Goal: Task Accomplishment & Management: Manage account settings

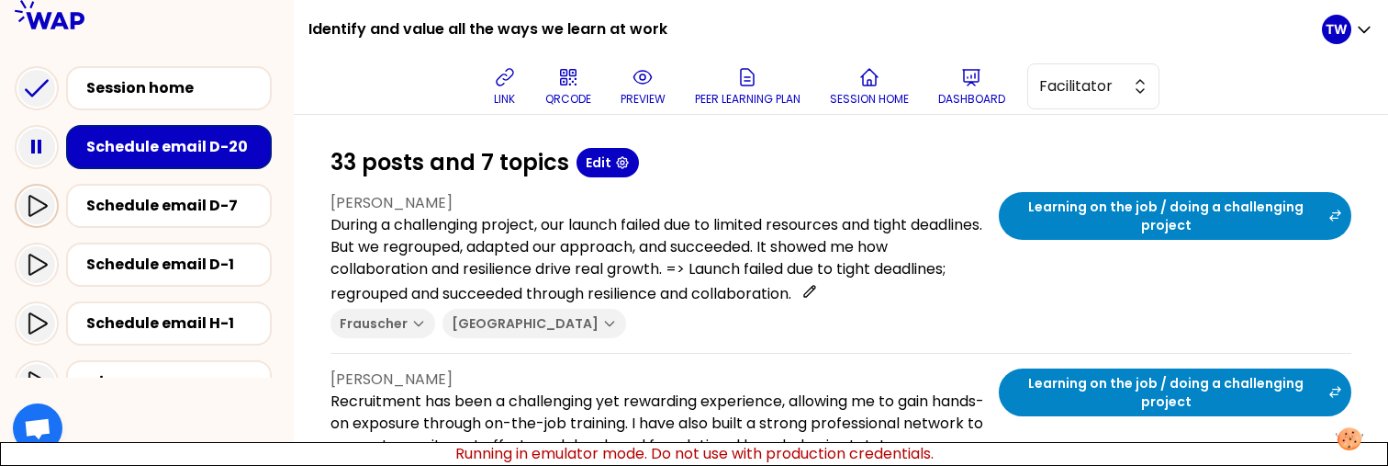
click at [47, 211] on icon at bounding box center [37, 206] width 22 height 22
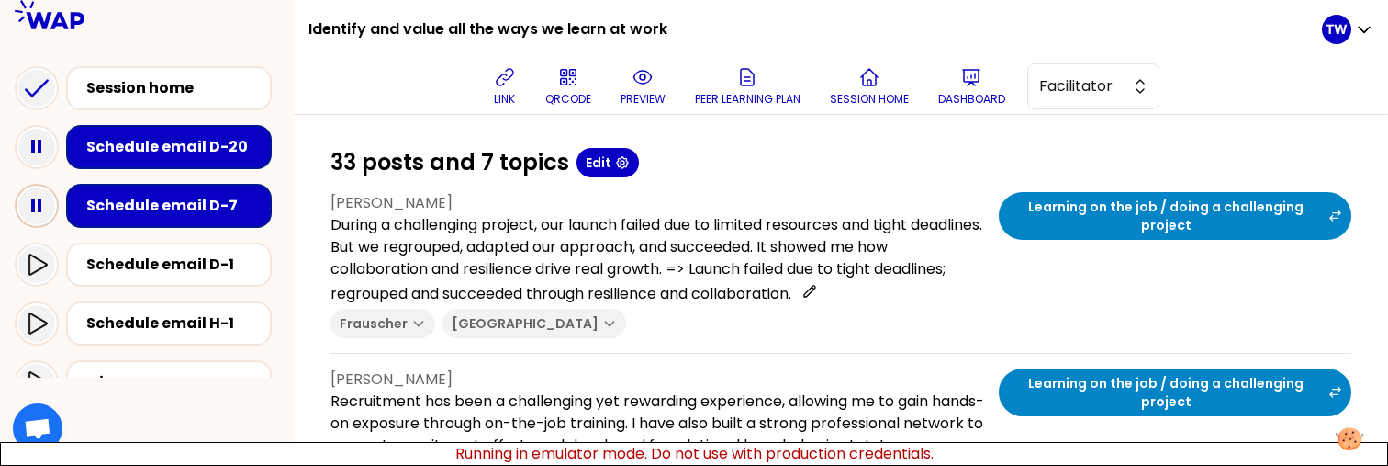
click at [37, 207] on icon at bounding box center [36, 205] width 37 height 37
click at [27, 262] on icon at bounding box center [37, 264] width 22 height 22
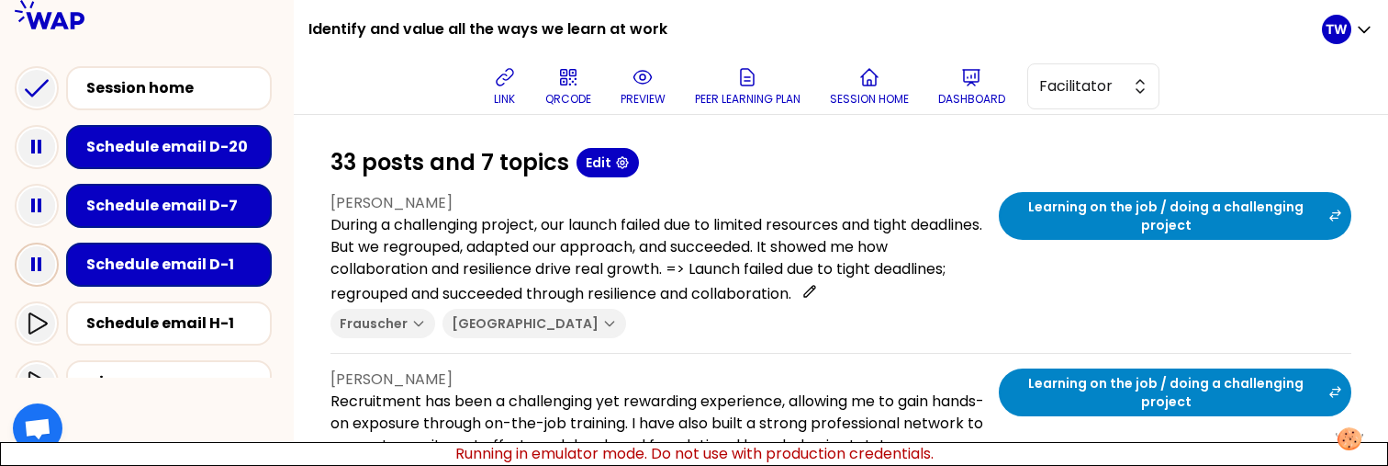
click at [39, 275] on icon at bounding box center [36, 264] width 37 height 37
click at [34, 268] on rect at bounding box center [33, 264] width 4 height 14
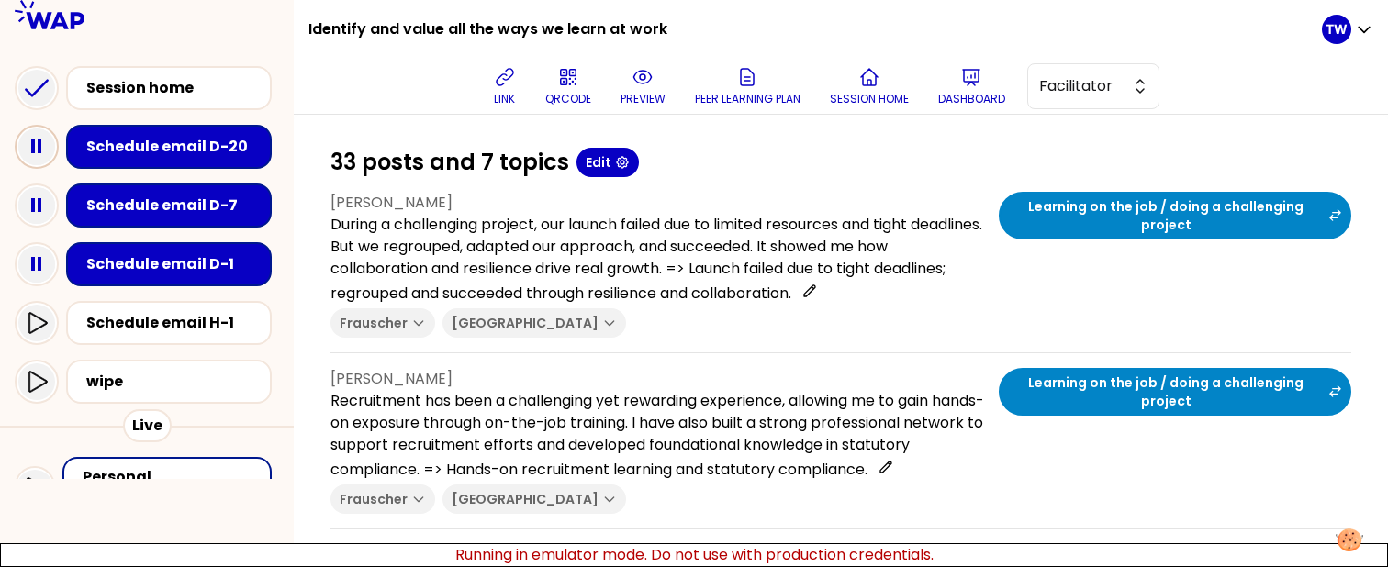
click at [36, 145] on icon at bounding box center [36, 147] width 37 height 37
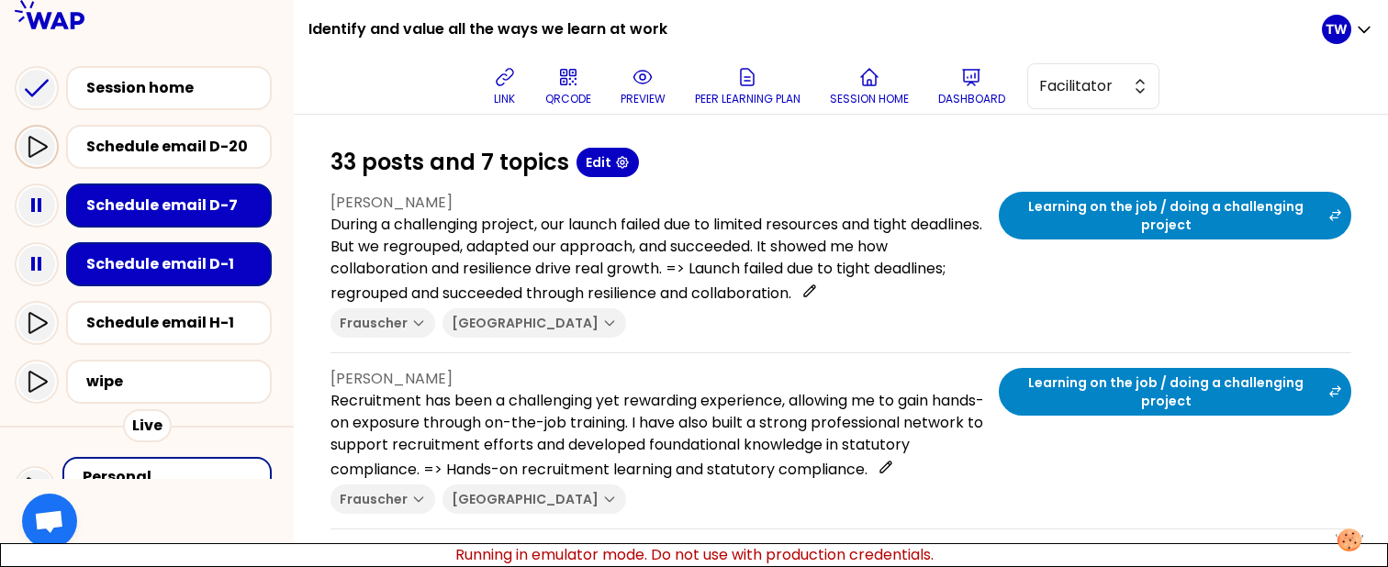
click at [36, 145] on icon at bounding box center [37, 147] width 22 height 22
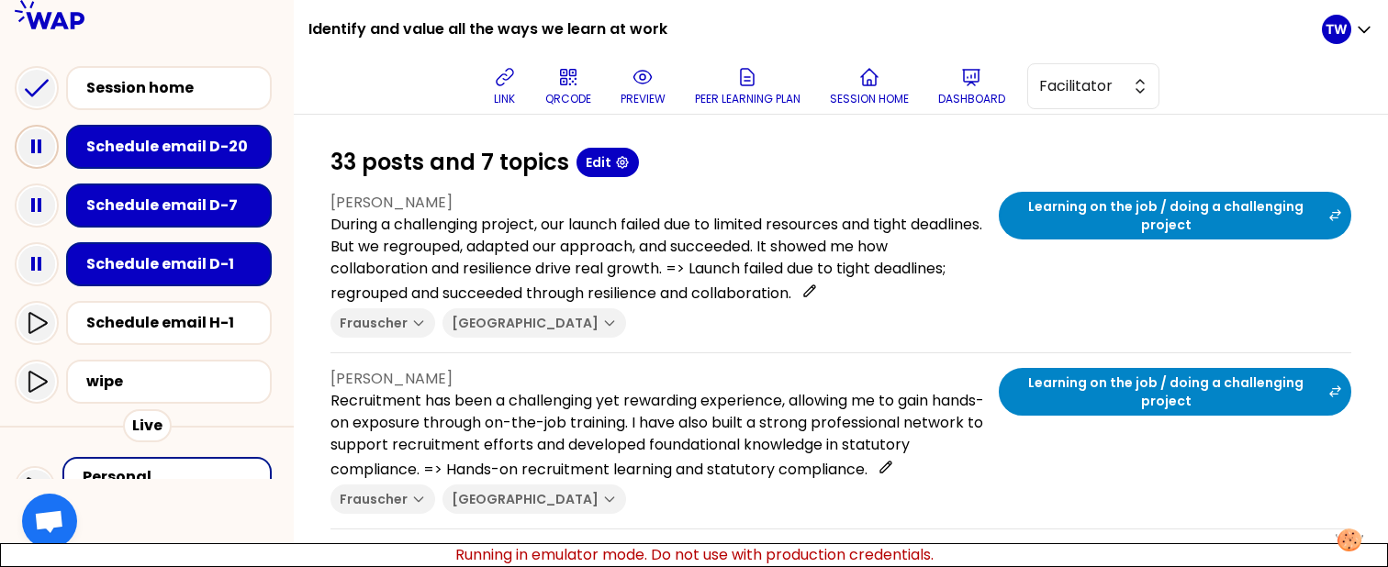
click at [29, 160] on icon at bounding box center [36, 147] width 37 height 37
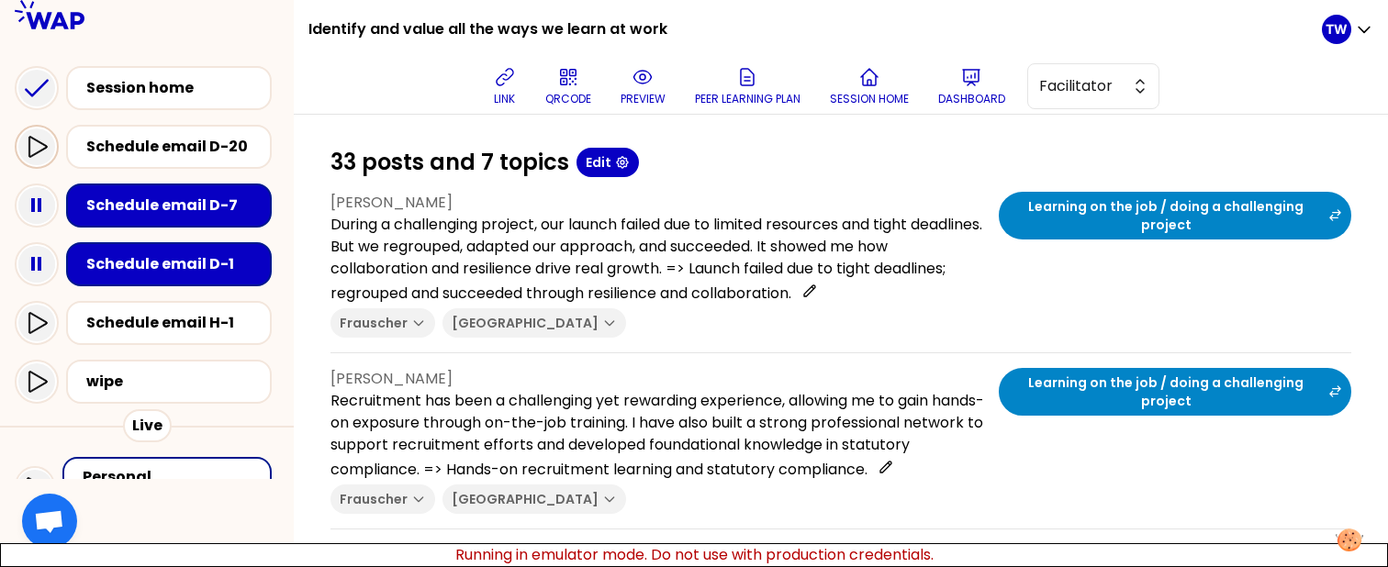
click at [43, 136] on icon at bounding box center [37, 147] width 22 height 22
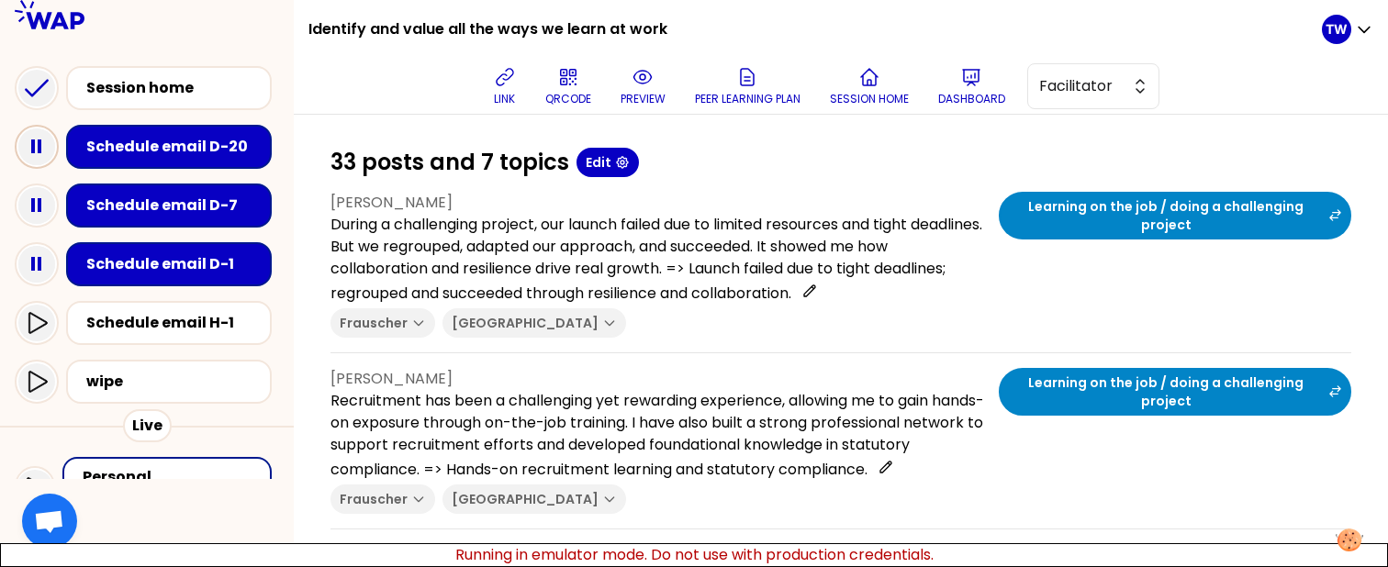
click at [21, 152] on icon at bounding box center [36, 147] width 37 height 37
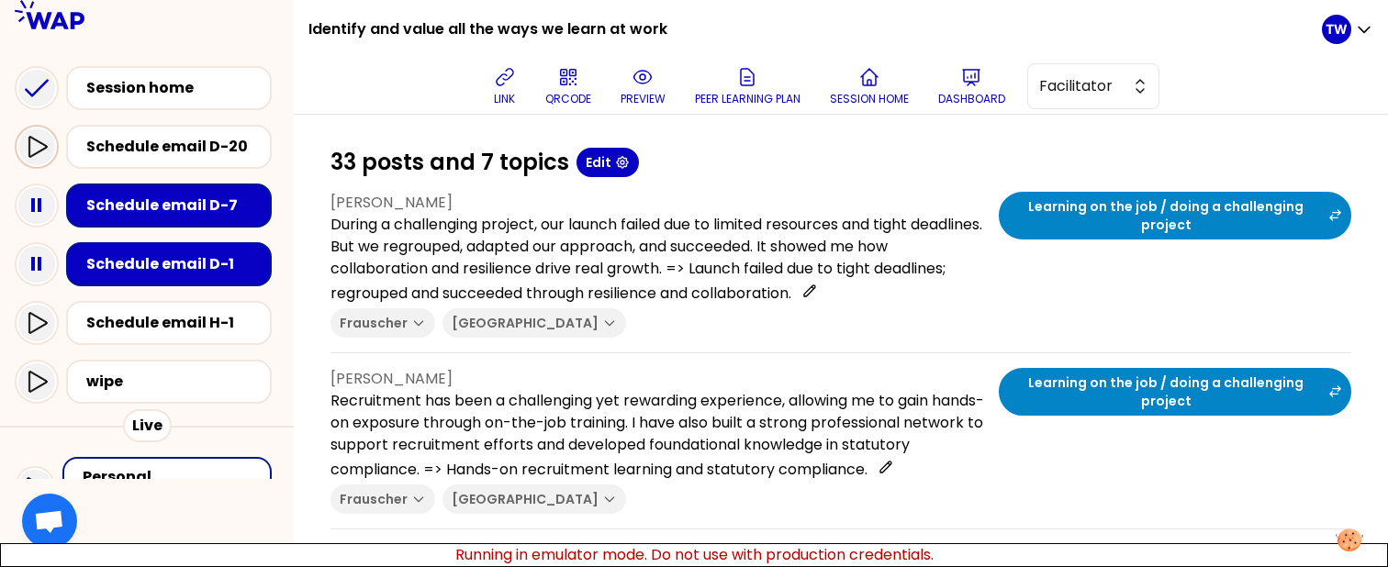
click at [35, 148] on icon at bounding box center [37, 147] width 22 height 22
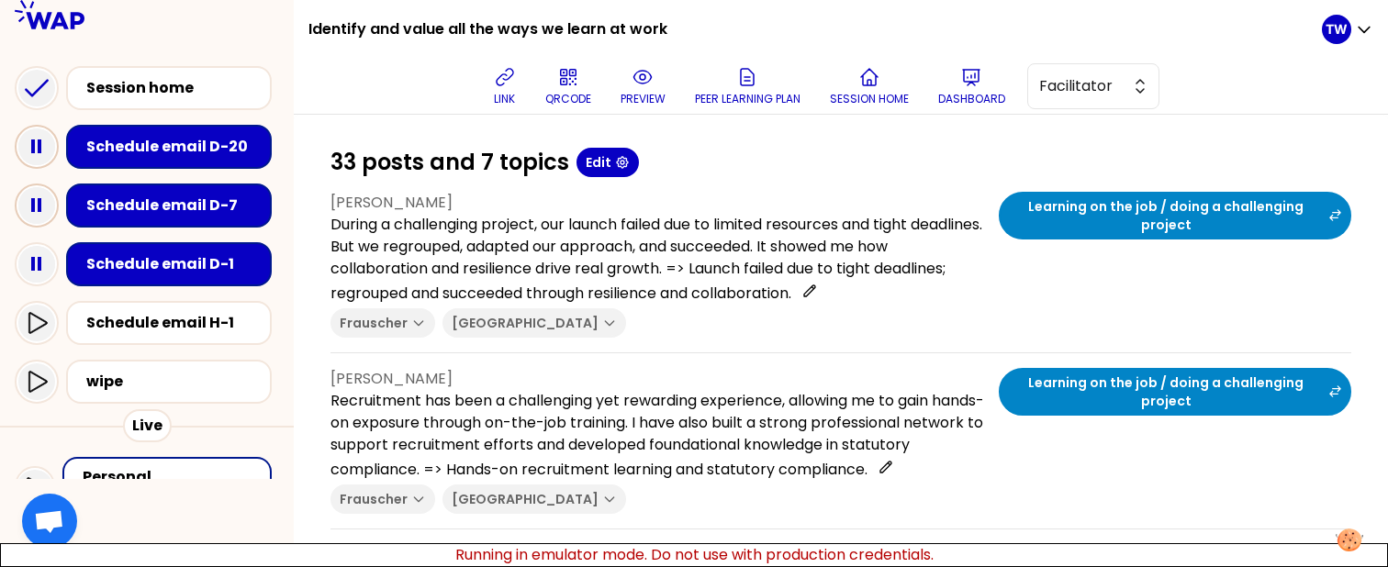
click at [34, 217] on icon at bounding box center [36, 205] width 37 height 37
click at [36, 265] on icon at bounding box center [36, 264] width 37 height 37
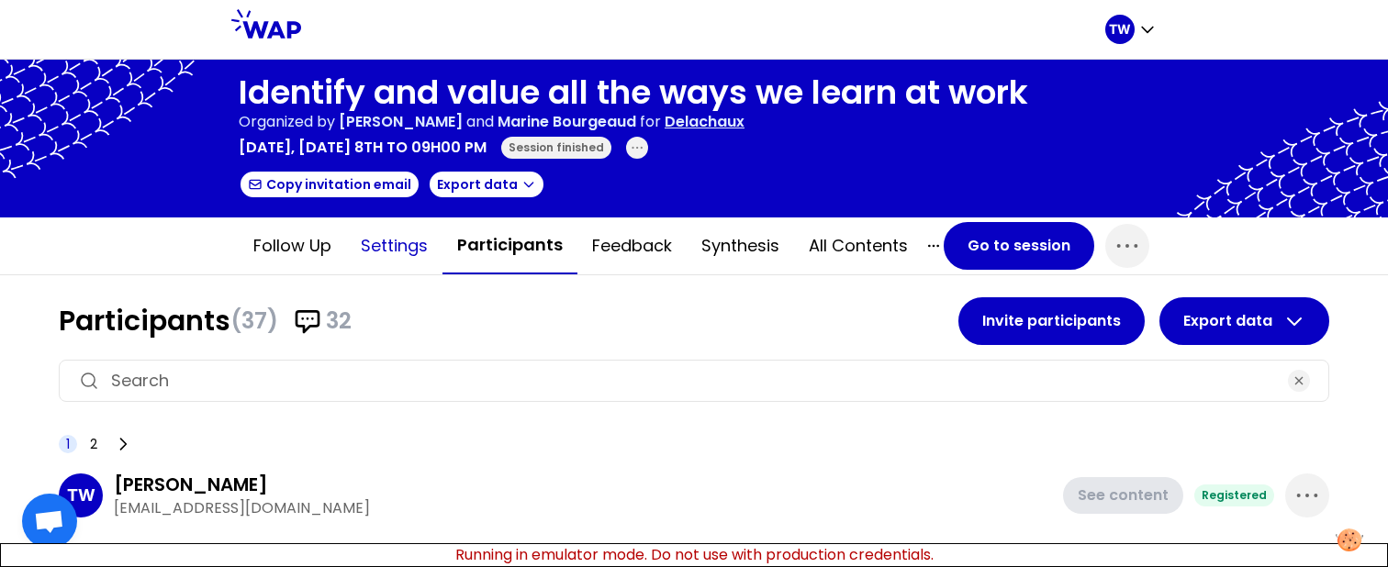
click at [358, 247] on button "Settings" at bounding box center [394, 246] width 96 height 55
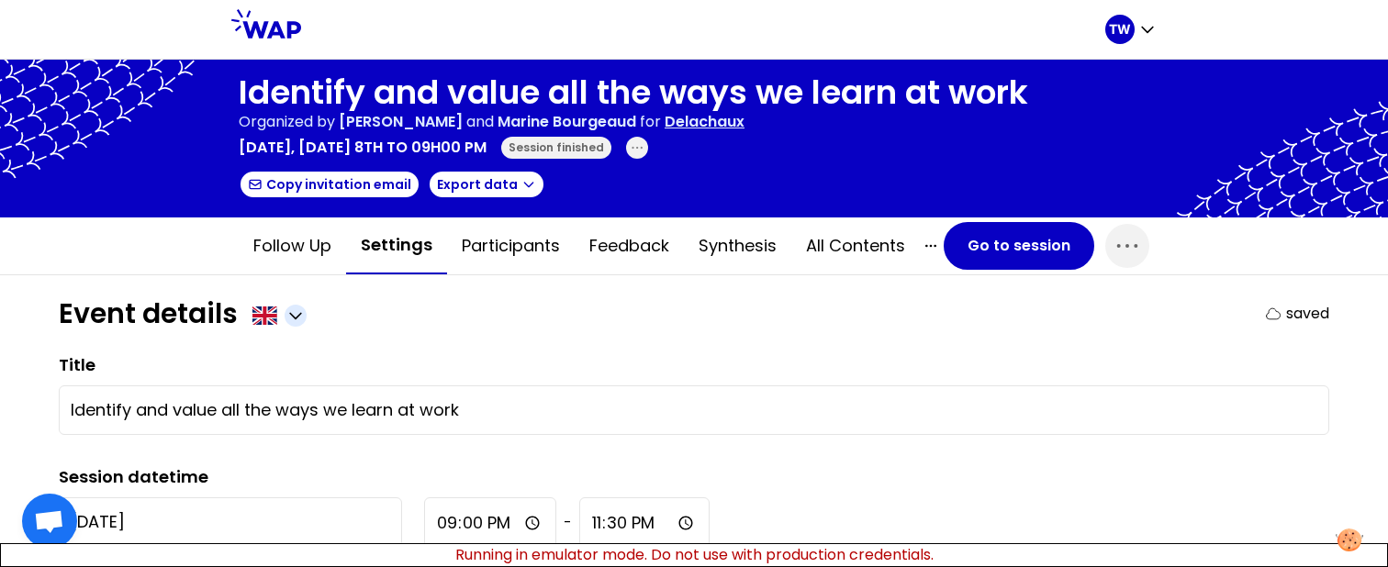
click at [298, 314] on icon "button" at bounding box center [295, 317] width 11 height 6
click at [265, 358] on span "French" at bounding box center [263, 359] width 55 height 26
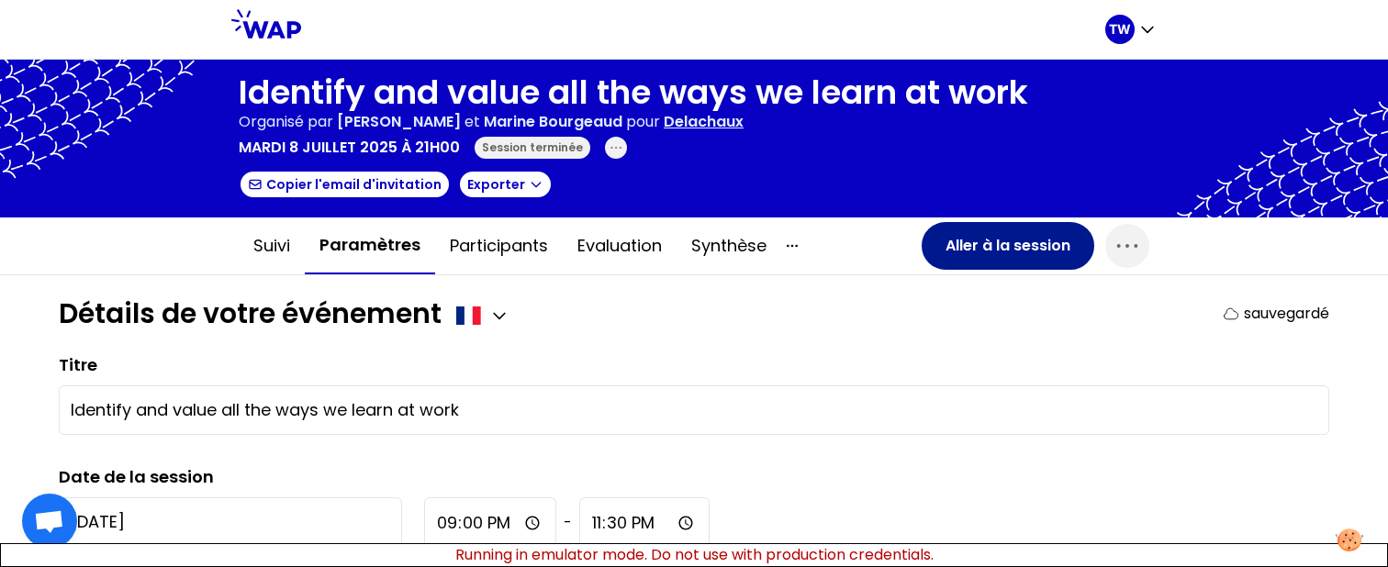
click at [953, 255] on button "Aller à la session" at bounding box center [1008, 246] width 173 height 48
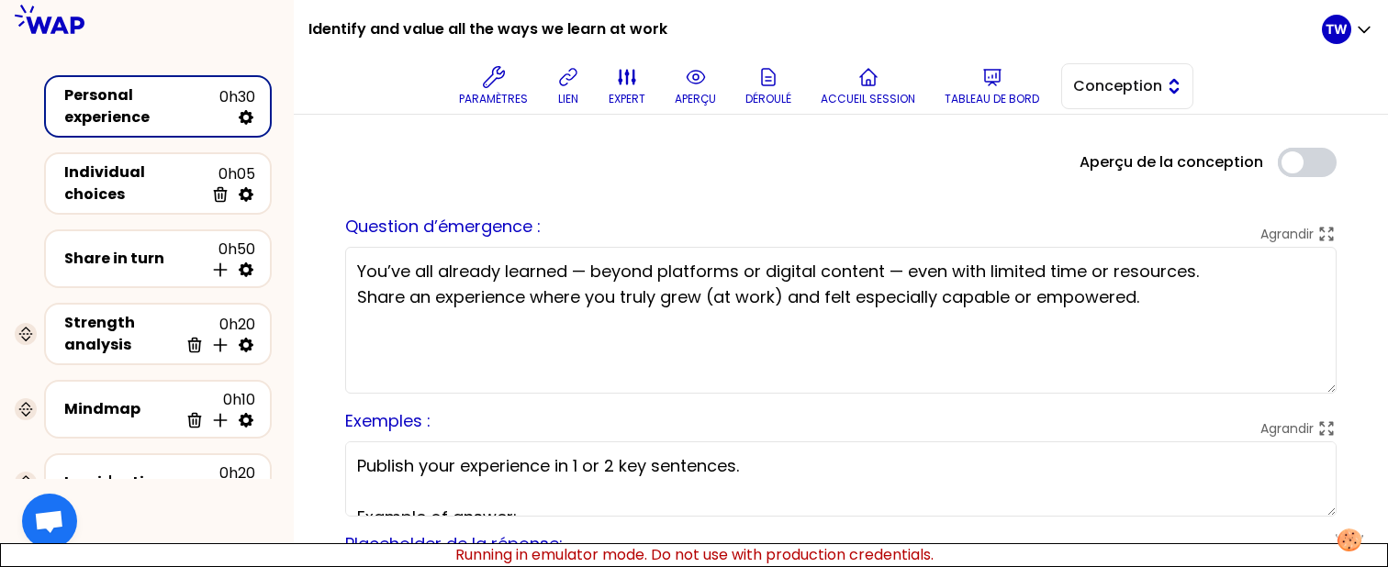
click at [1140, 91] on span "Conception" at bounding box center [1114, 86] width 83 height 22
click at [1105, 157] on span "Facilitation" at bounding box center [1138, 162] width 79 height 22
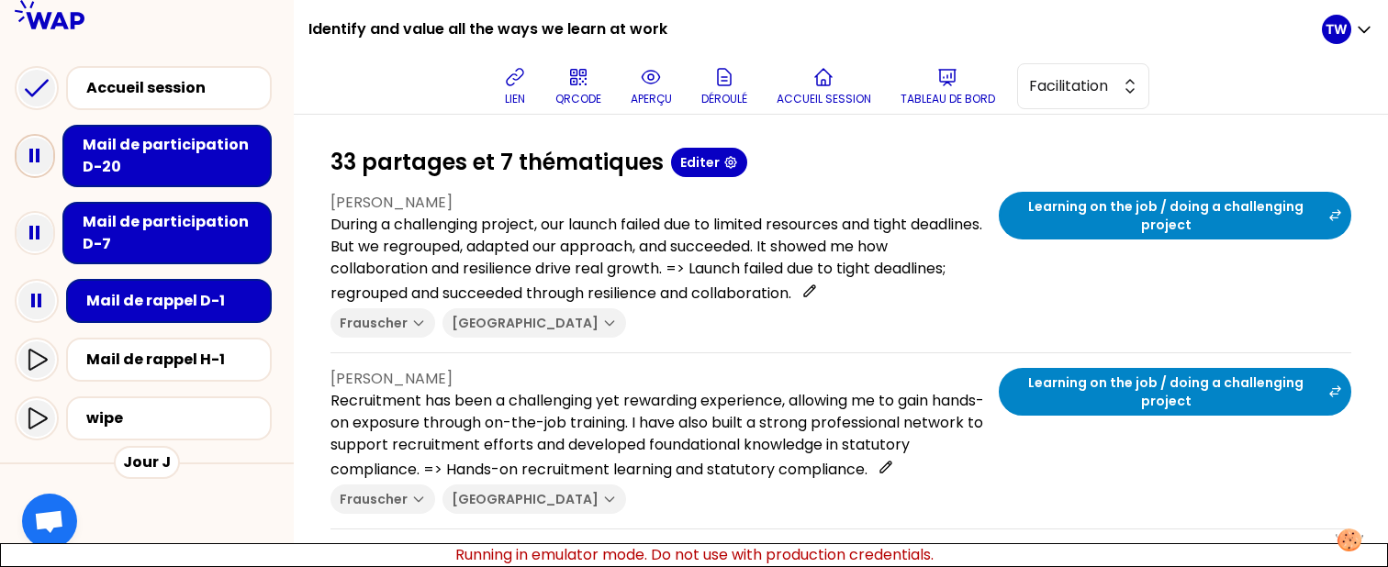
click at [25, 141] on icon at bounding box center [35, 156] width 37 height 37
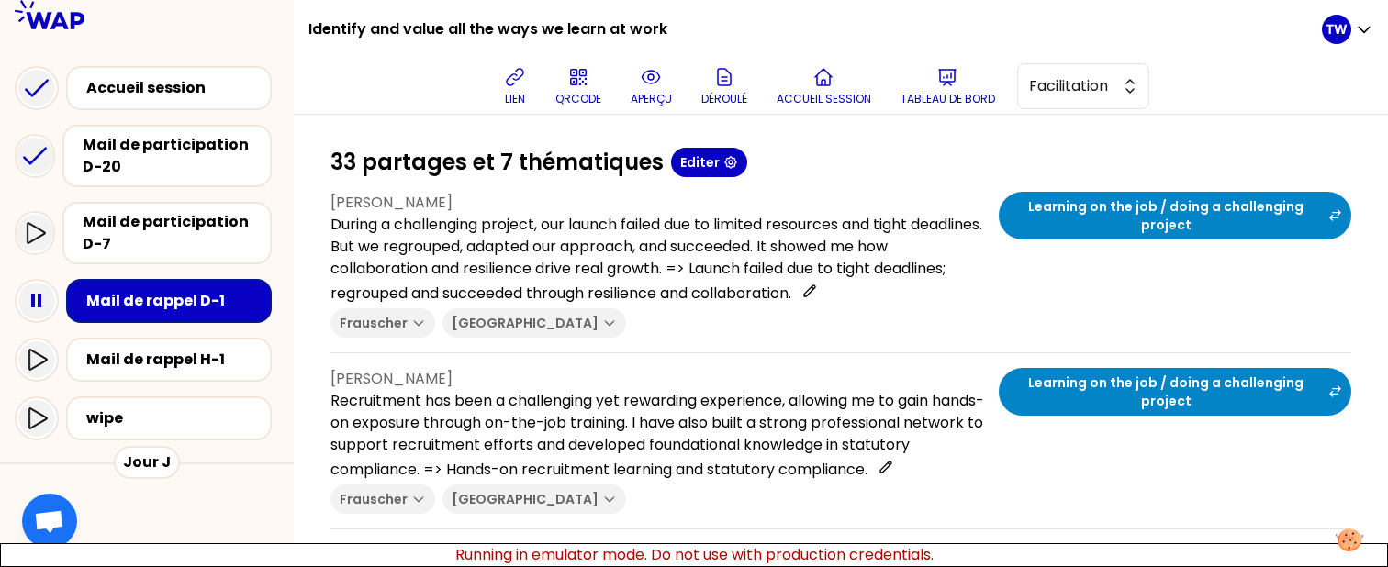
click at [246, 533] on div at bounding box center [147, 523] width 294 height 88
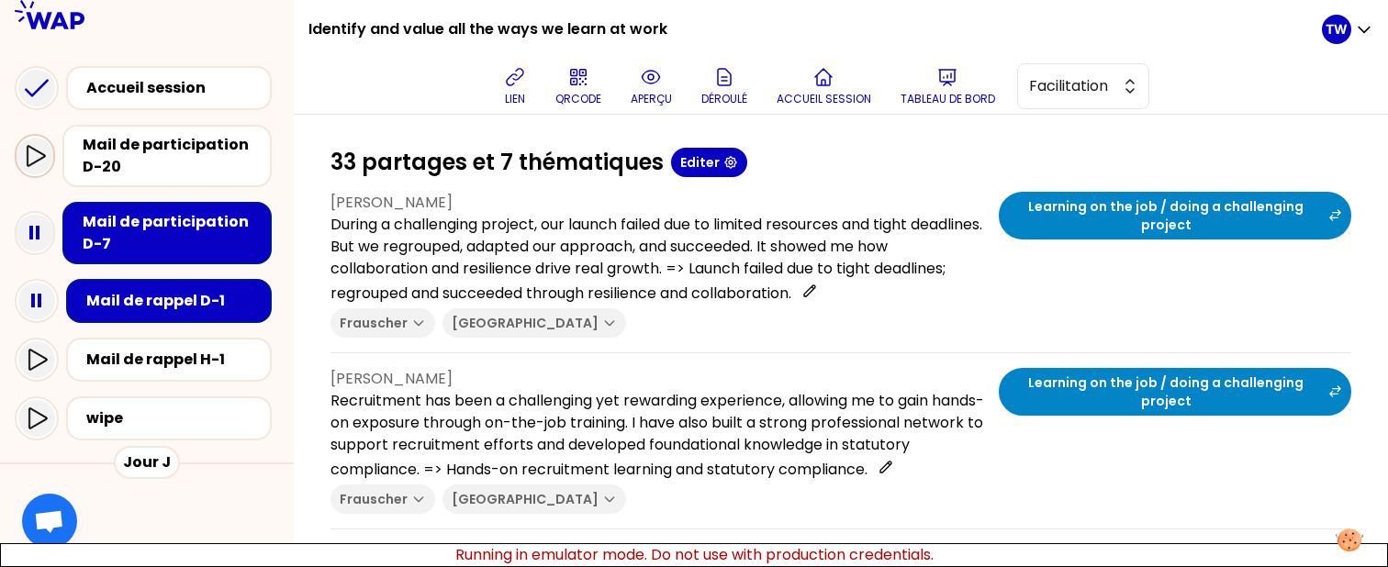
click at [39, 150] on icon at bounding box center [35, 156] width 22 height 22
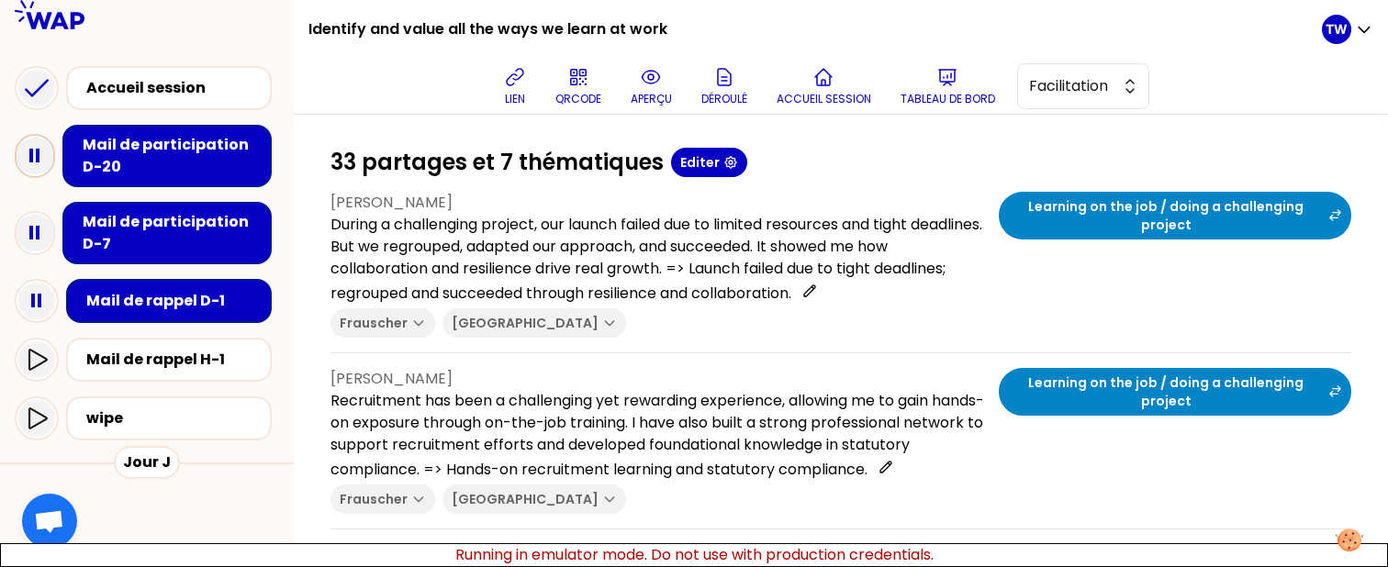
click at [37, 152] on rect at bounding box center [38, 156] width 4 height 14
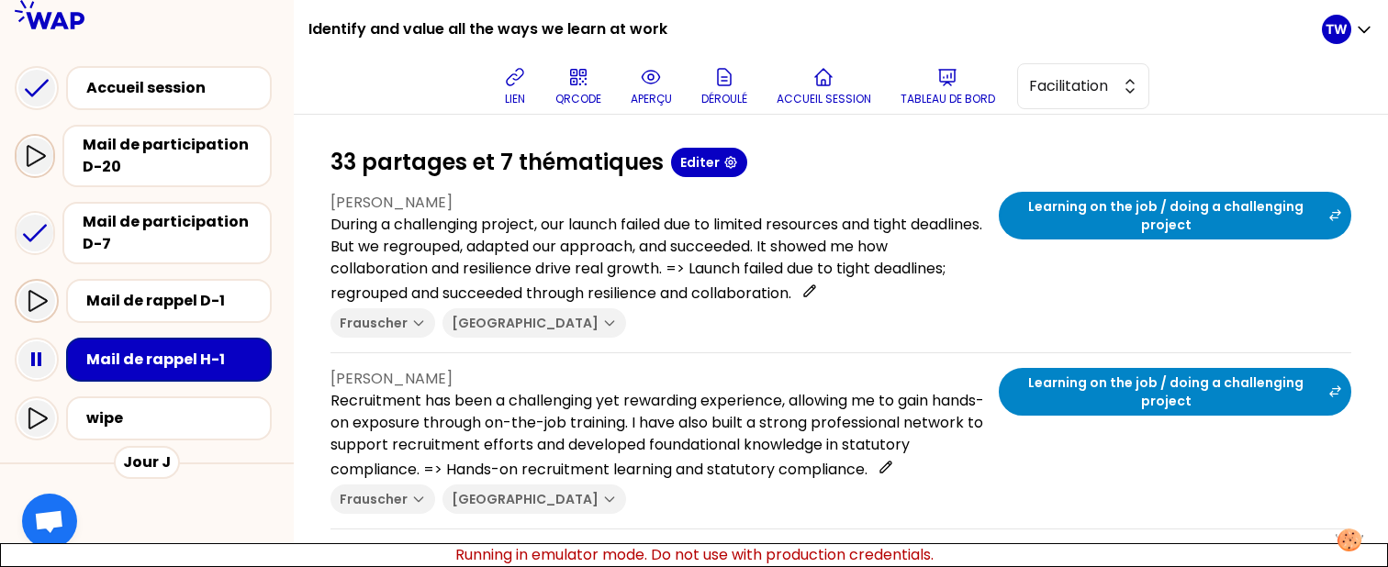
click at [28, 296] on icon at bounding box center [37, 301] width 22 height 22
click at [27, 145] on icon at bounding box center [35, 156] width 22 height 22
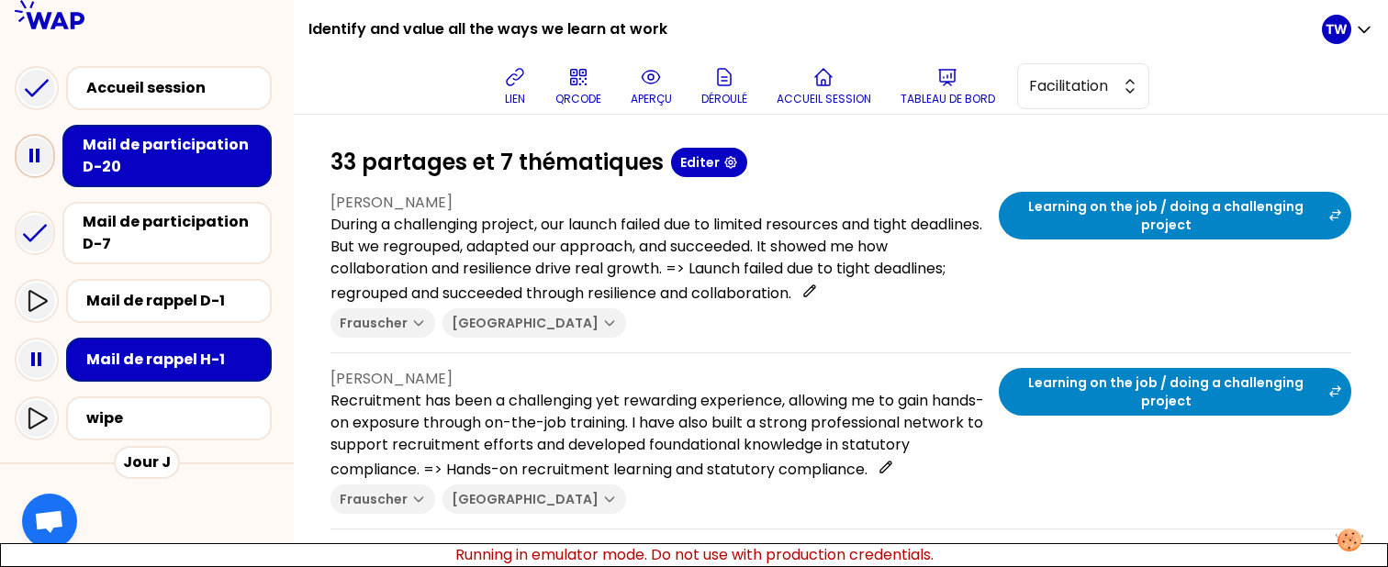
click at [37, 157] on rect at bounding box center [38, 156] width 4 height 14
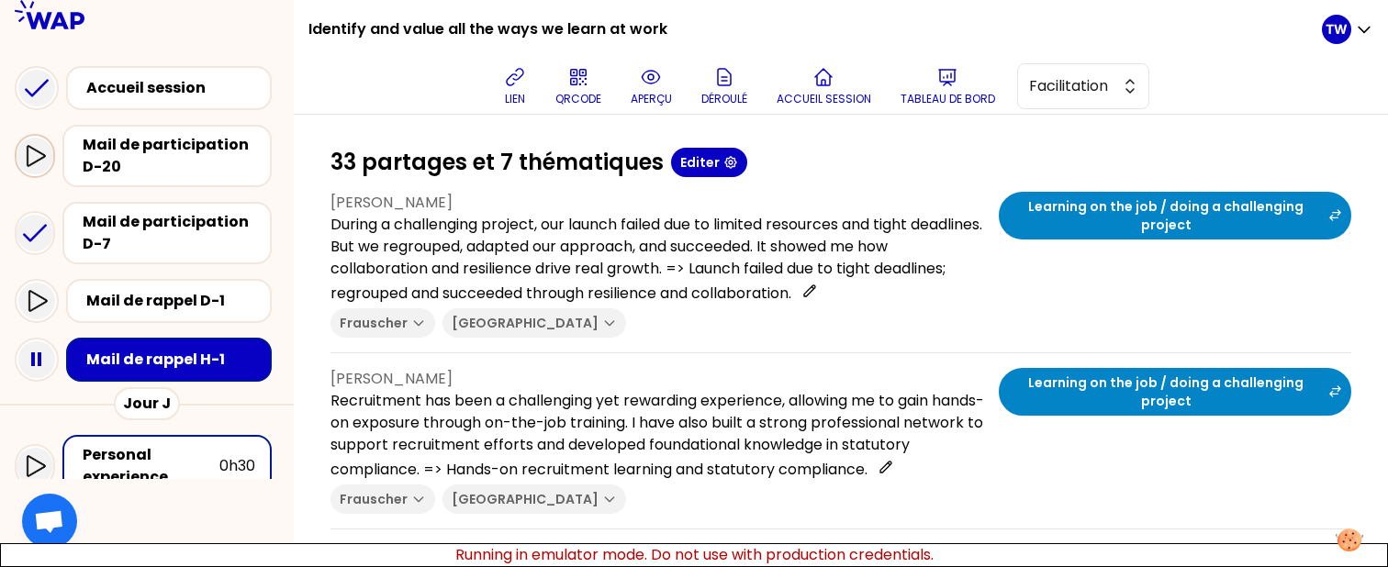
click at [51, 157] on div at bounding box center [35, 156] width 37 height 37
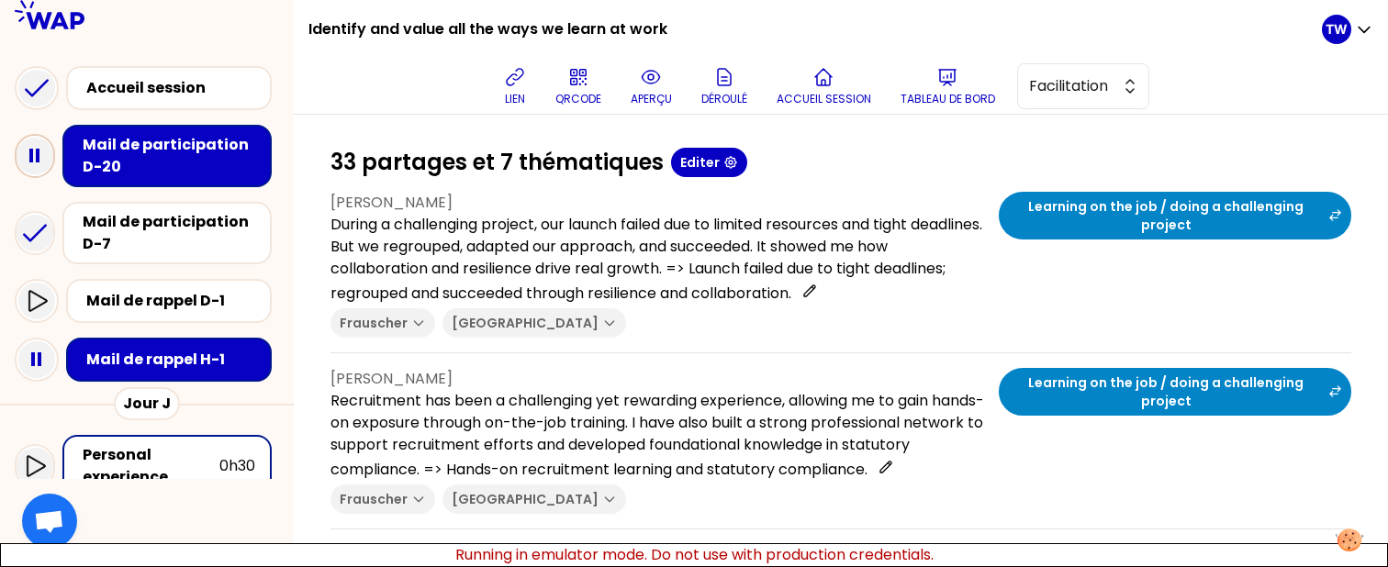
click at [48, 160] on icon at bounding box center [35, 156] width 37 height 37
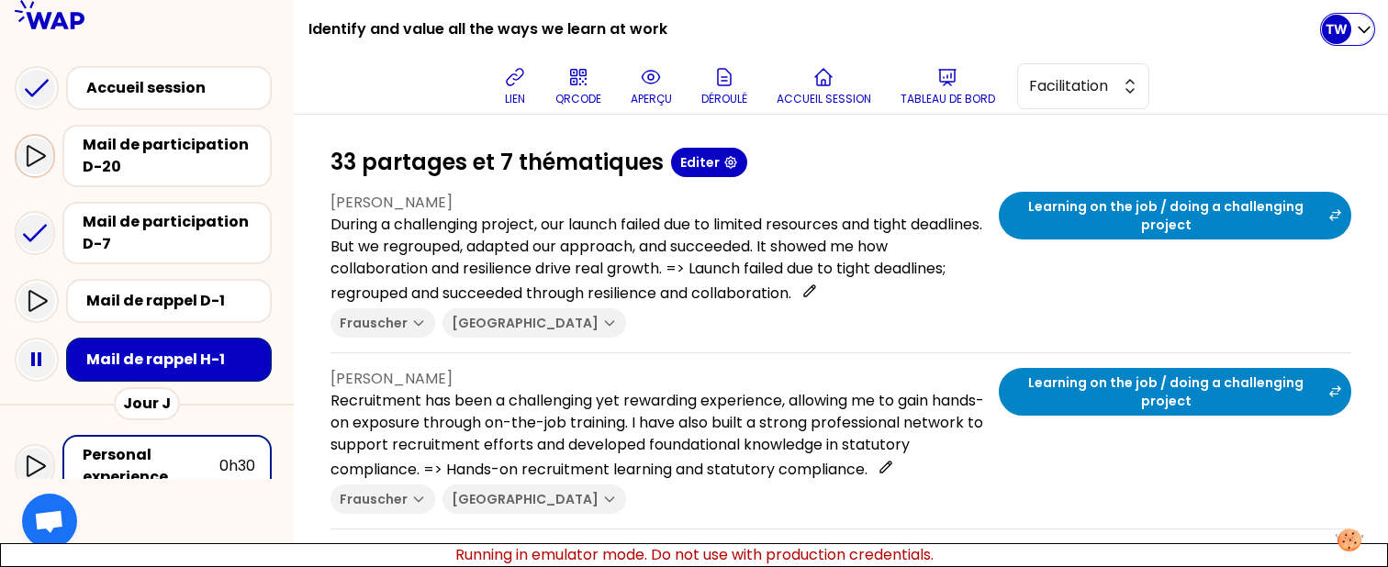
click at [1339, 31] on p "TW" at bounding box center [1337, 29] width 22 height 18
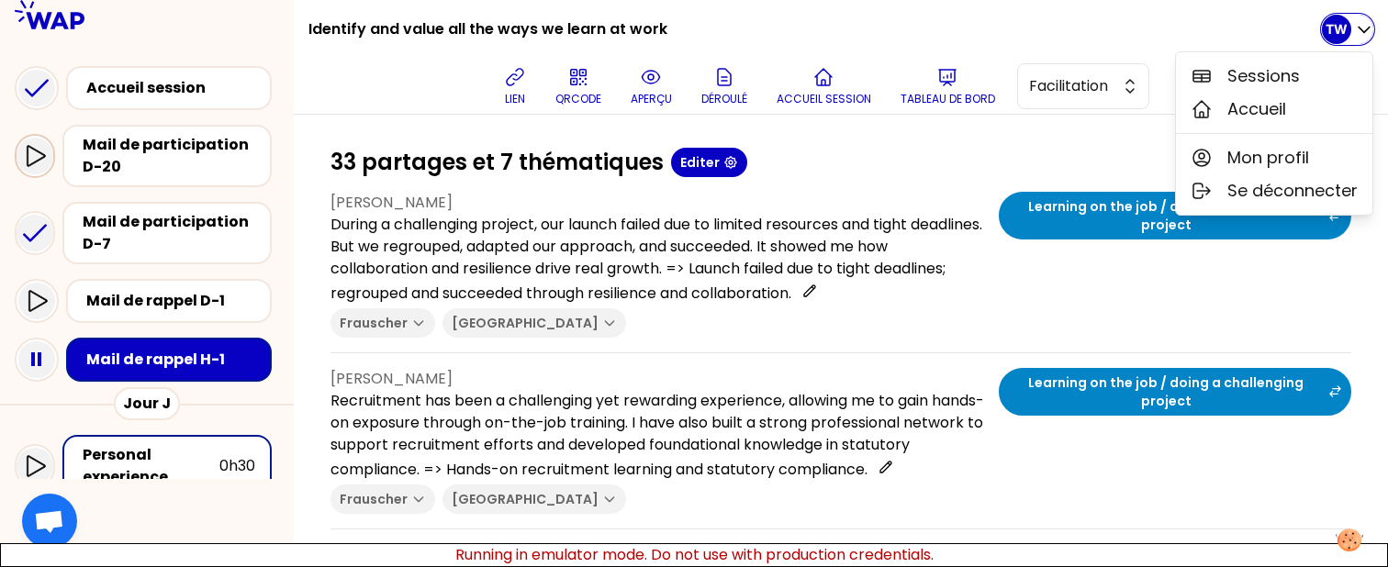
click at [1339, 31] on p "TW" at bounding box center [1337, 29] width 22 height 18
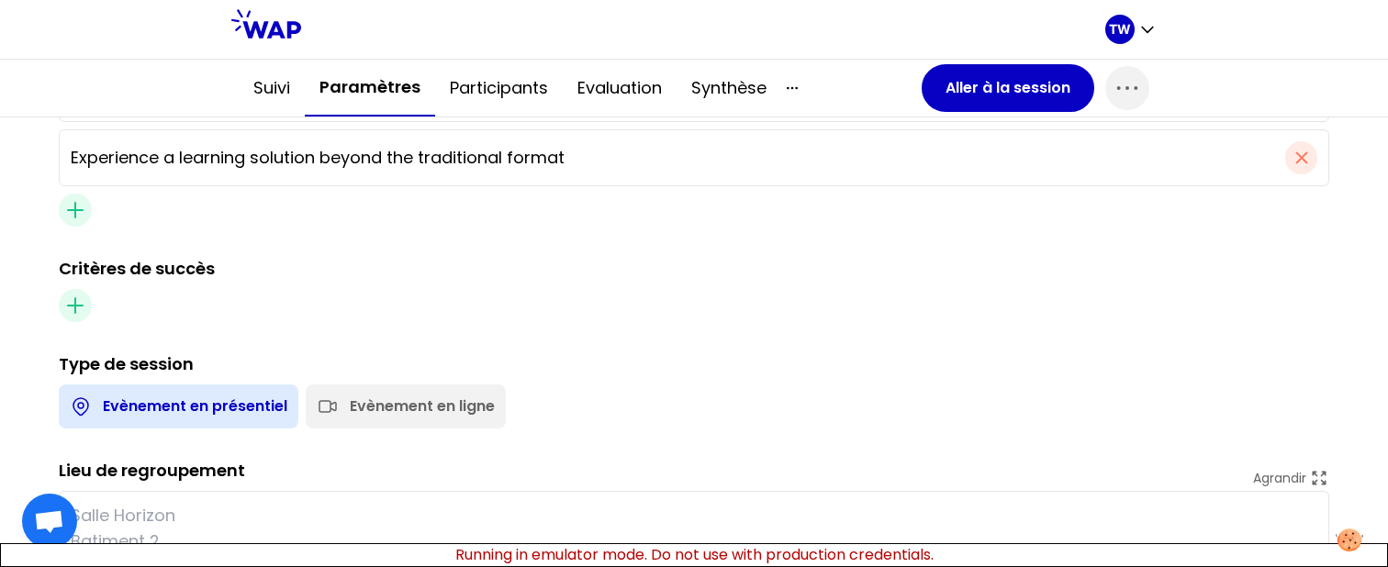
scroll to position [915, 0]
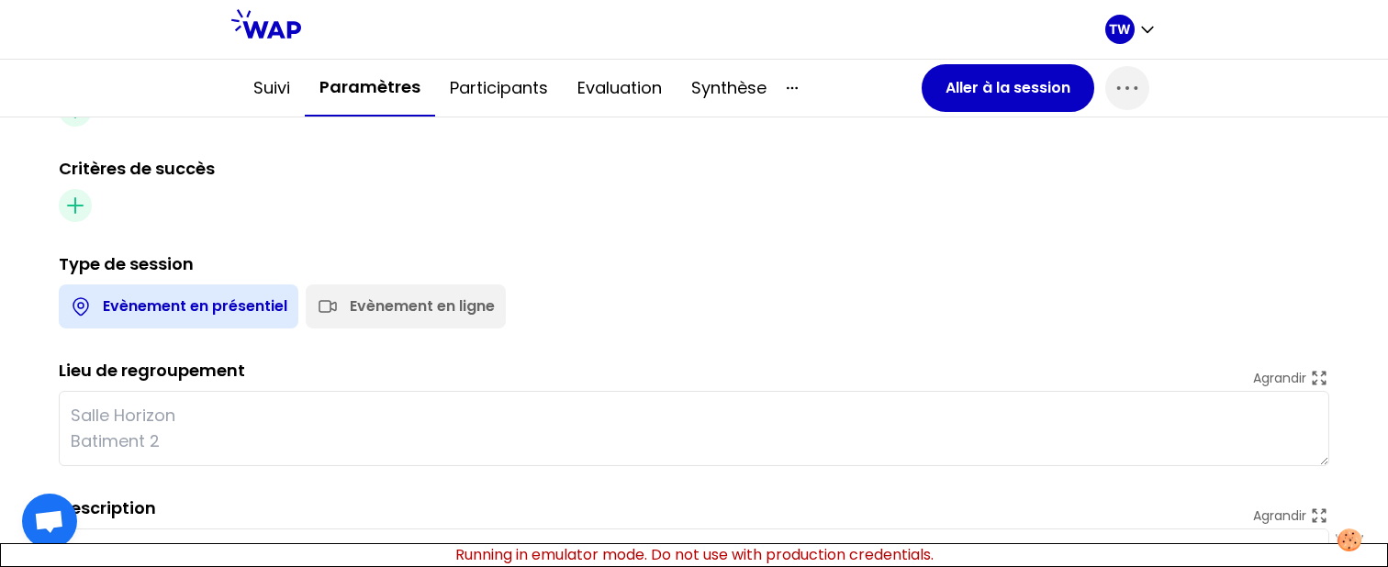
click at [373, 305] on div "Evènement en ligne" at bounding box center [422, 307] width 145 height 22
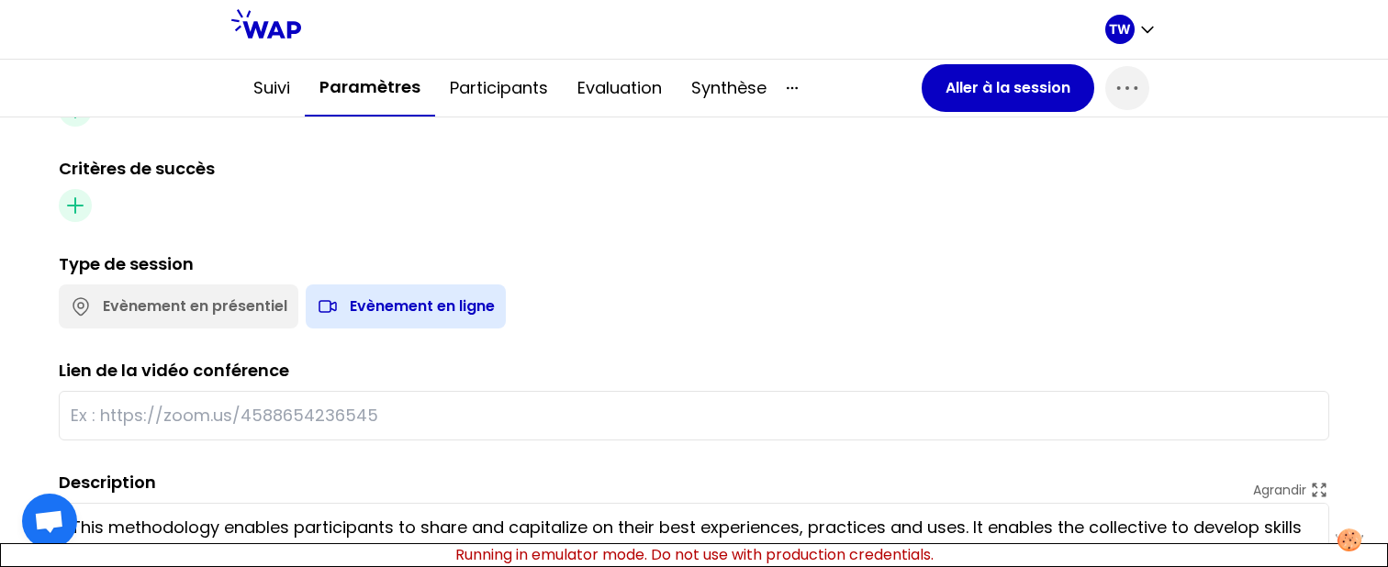
click at [235, 319] on div "Evènement en présentiel" at bounding box center [179, 307] width 240 height 44
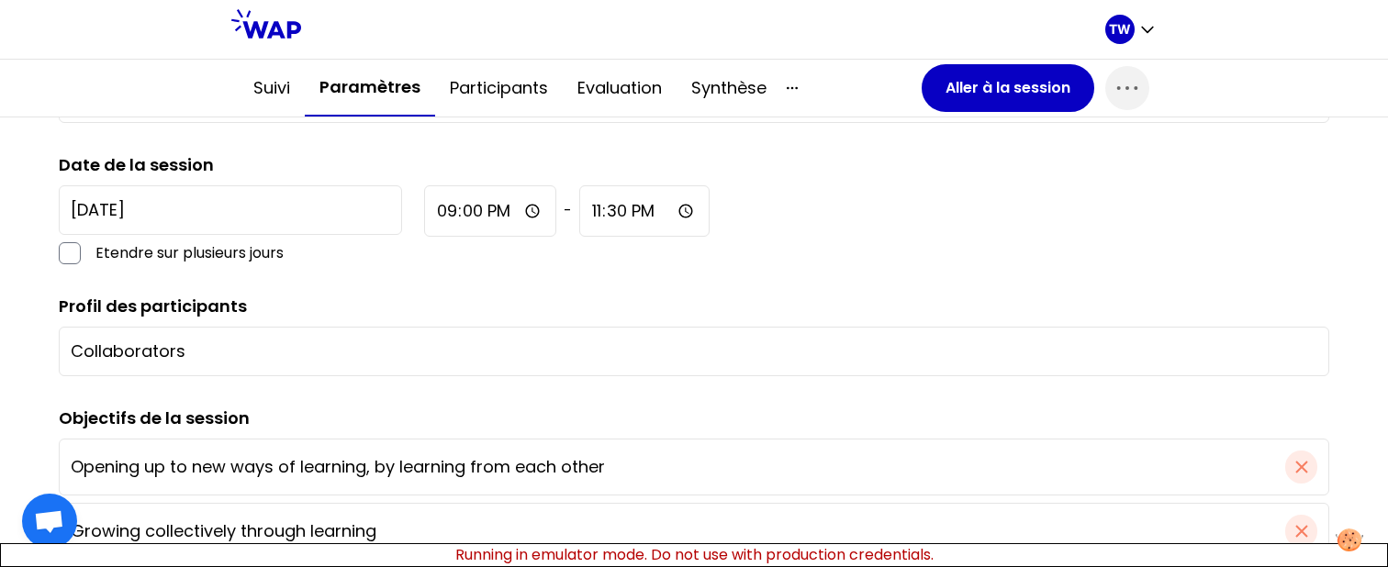
scroll to position [319, 0]
